Goal: Transaction & Acquisition: Purchase product/service

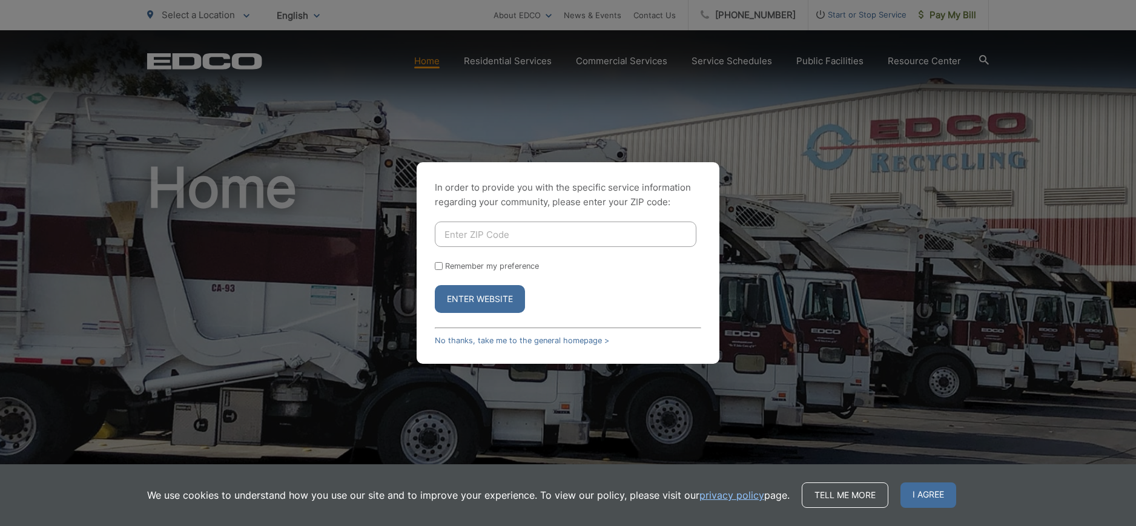
click at [454, 237] on input "Enter ZIP Code" at bounding box center [566, 234] width 262 height 25
type input "92028"
click at [486, 302] on button "Enter Website" at bounding box center [480, 299] width 90 height 28
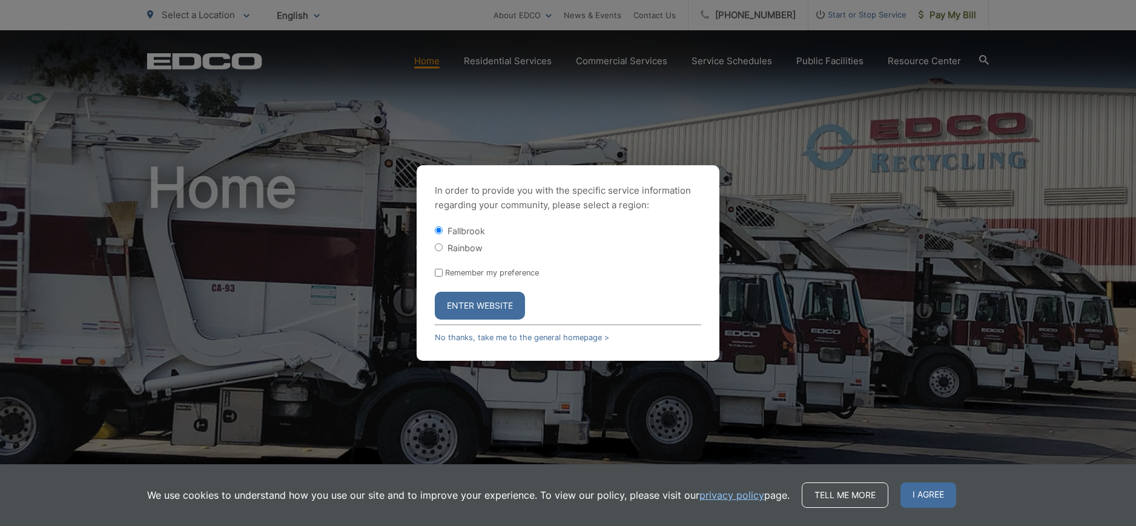
click at [483, 304] on button "Enter Website" at bounding box center [480, 306] width 90 height 28
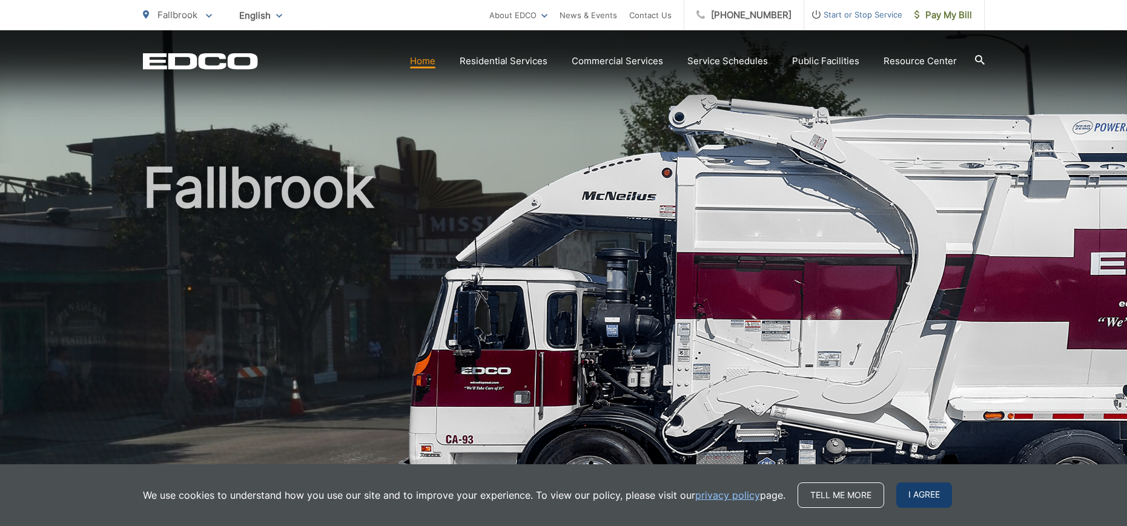
click at [925, 490] on span "I agree" at bounding box center [925, 495] width 56 height 25
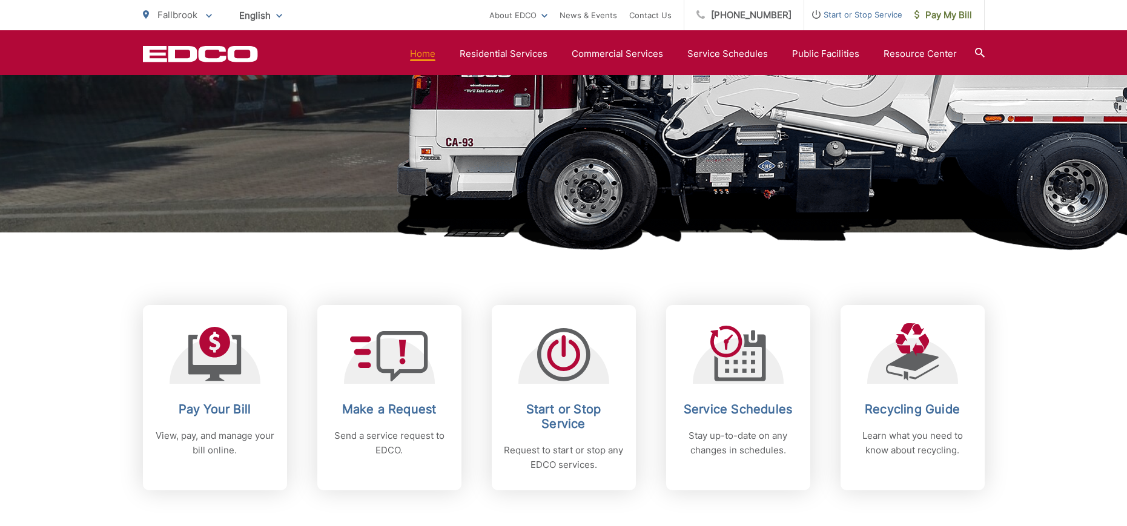
scroll to position [424, 0]
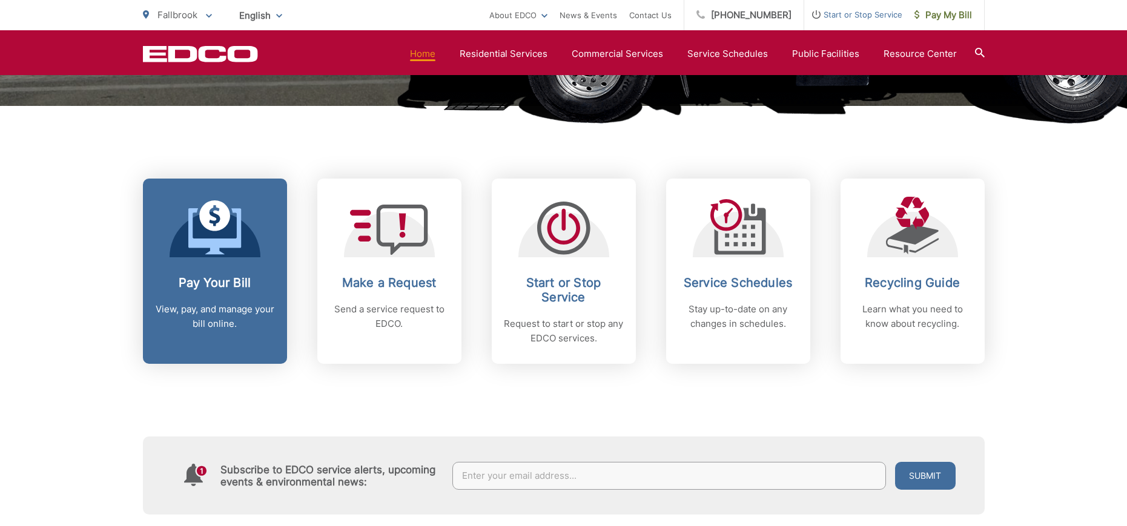
click at [204, 271] on link "Pay Your Bill View, pay, and manage your bill online." at bounding box center [215, 271] width 144 height 185
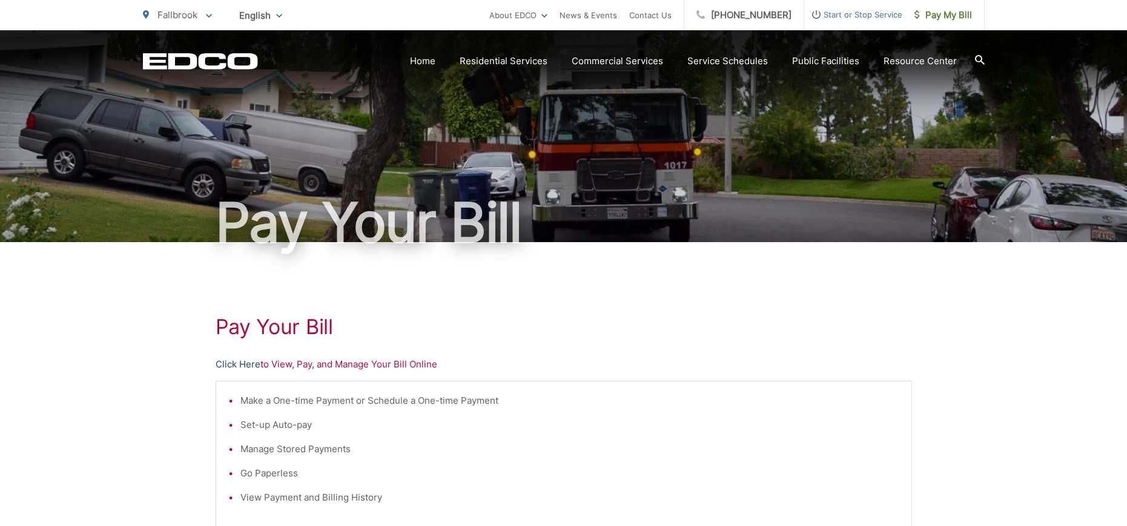
click at [245, 362] on link "Click Here" at bounding box center [238, 364] width 45 height 15
